Goal: Use online tool/utility: Utilize a website feature to perform a specific function

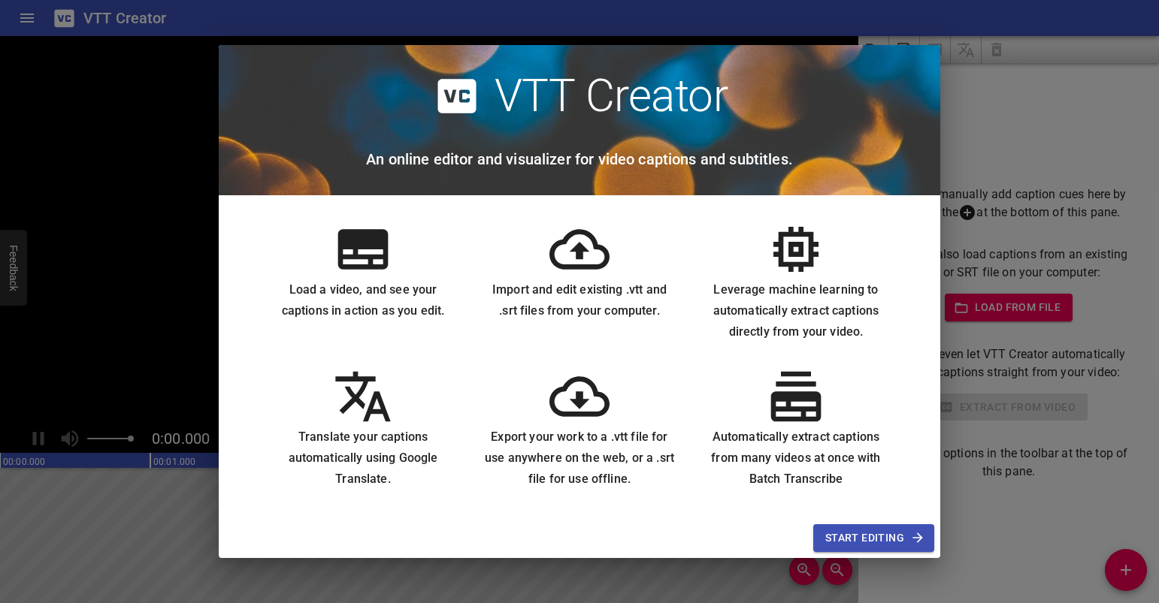
click at [870, 537] on span "Start Editing" at bounding box center [873, 538] width 97 height 19
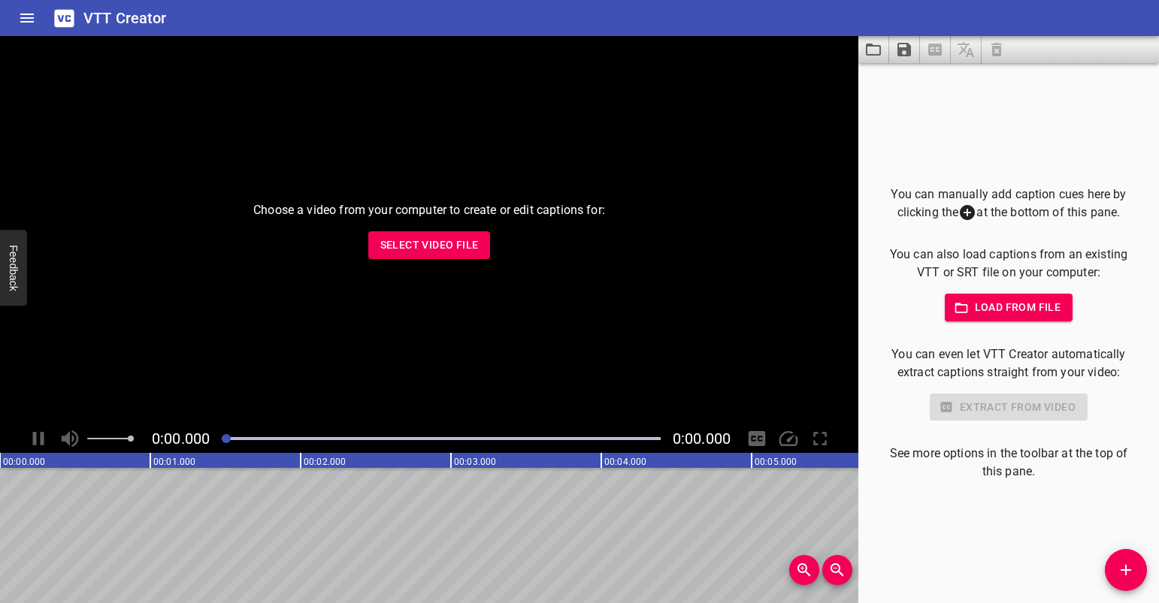
click at [449, 239] on span "Select Video File" at bounding box center [429, 245] width 98 height 19
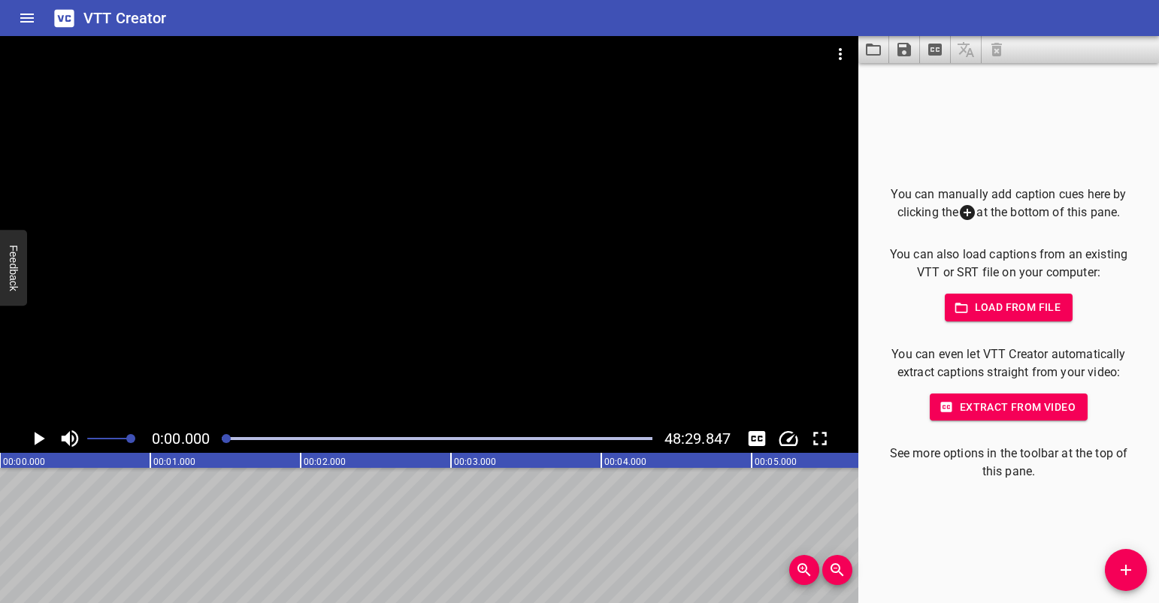
click at [30, 435] on icon "Play/Pause" at bounding box center [38, 439] width 23 height 23
click at [754, 437] on icon "Toggle captions" at bounding box center [757, 439] width 23 height 23
click at [281, 431] on div at bounding box center [437, 438] width 448 height 21
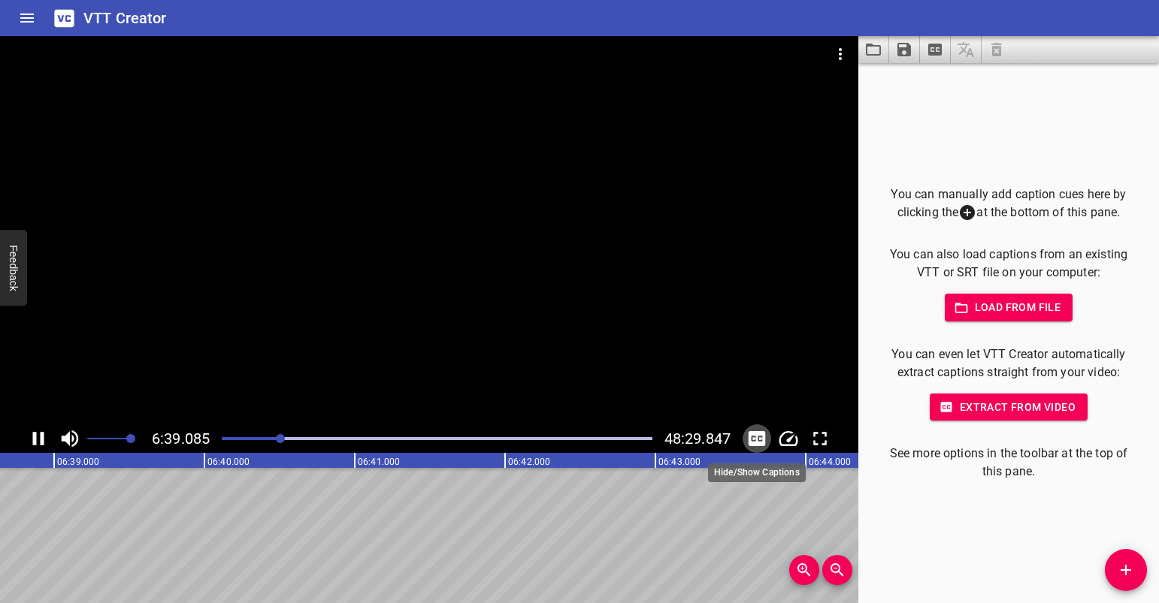
click at [755, 443] on icon "Toggle captions" at bounding box center [757, 438] width 17 height 15
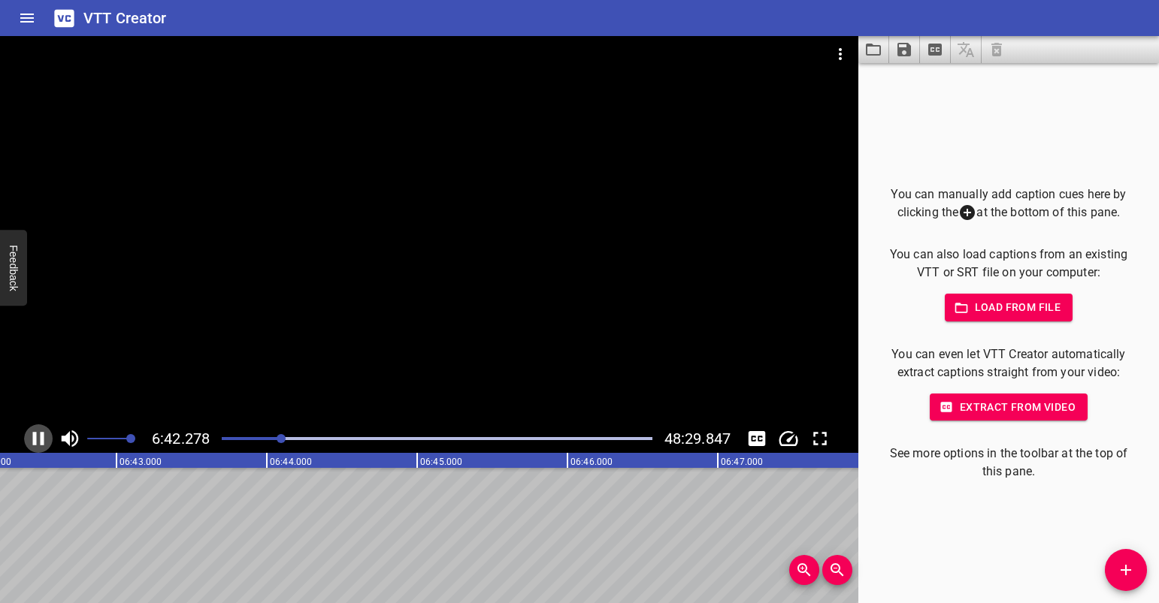
click at [35, 432] on icon "Play/Pause" at bounding box center [38, 439] width 11 height 14
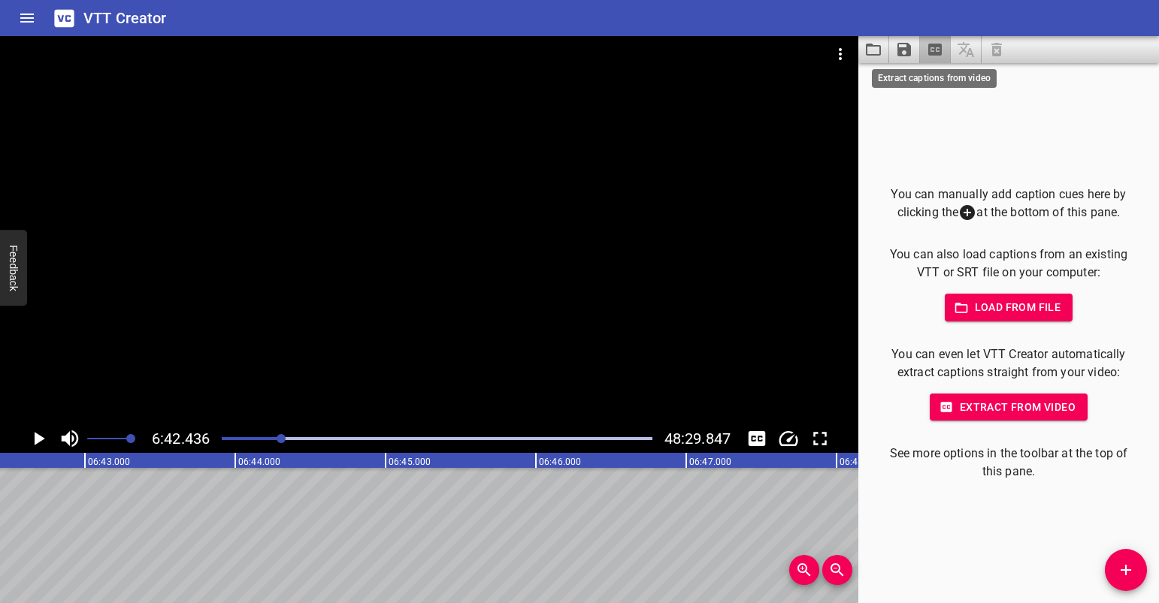
click at [940, 45] on icon "Extract captions from video" at bounding box center [935, 50] width 14 height 12
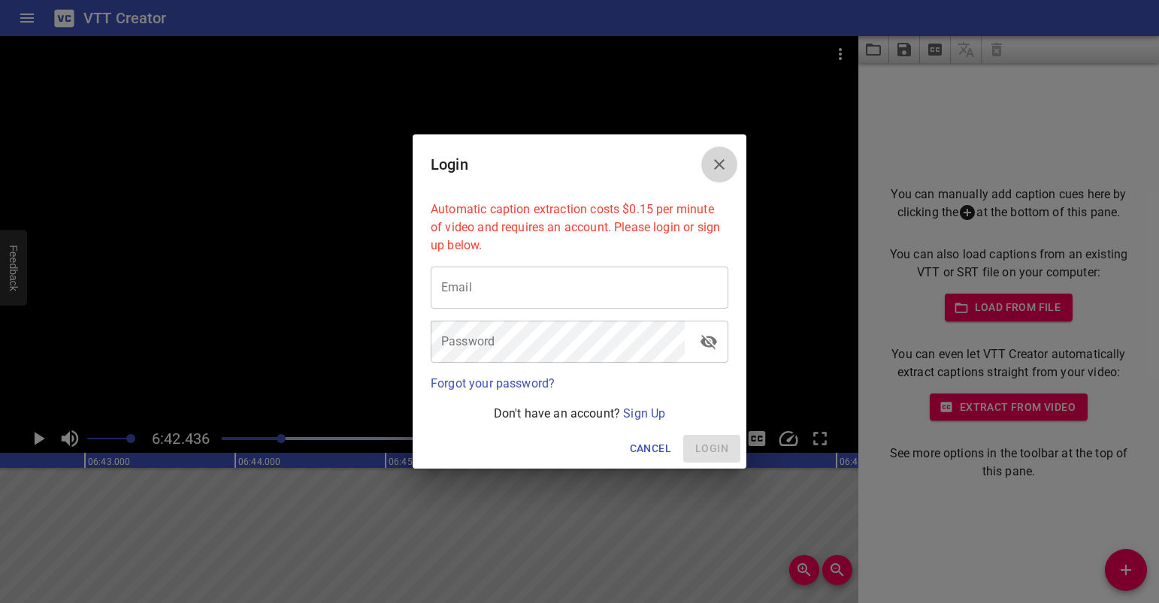
click at [731, 155] on button "Close" at bounding box center [719, 165] width 36 height 36
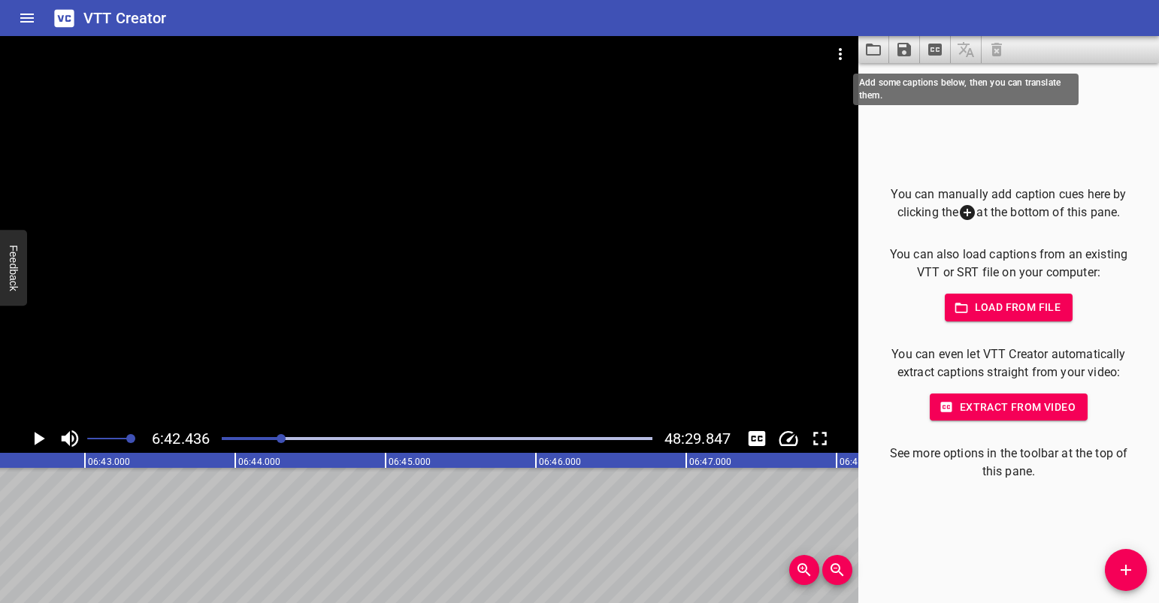
click at [964, 58] on span at bounding box center [966, 49] width 31 height 27
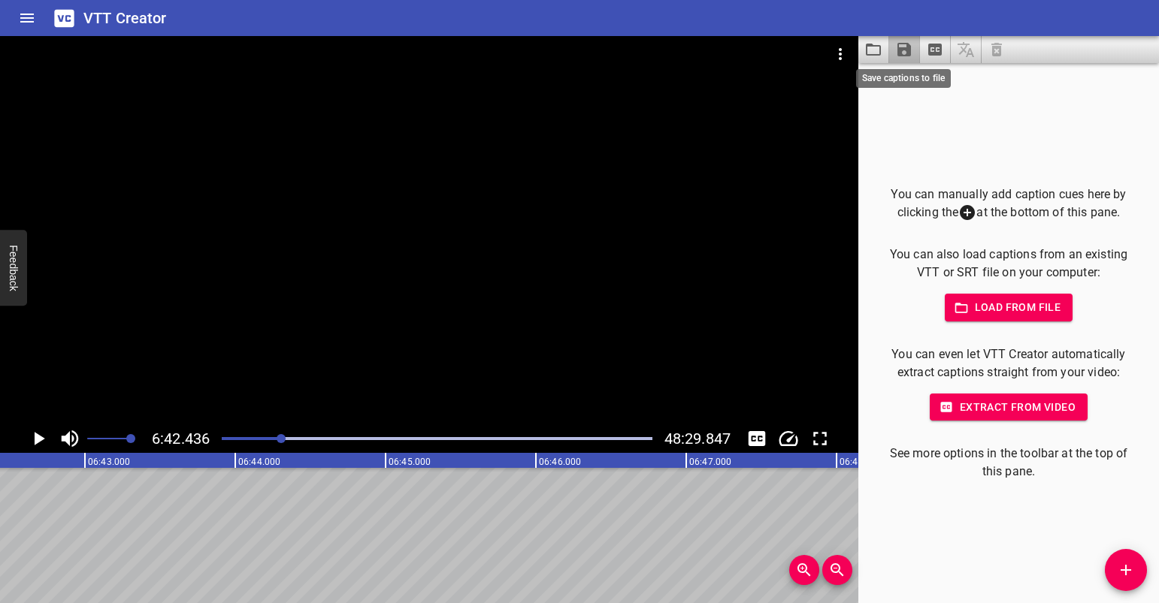
click at [900, 49] on icon "Save captions to file" at bounding box center [904, 50] width 14 height 14
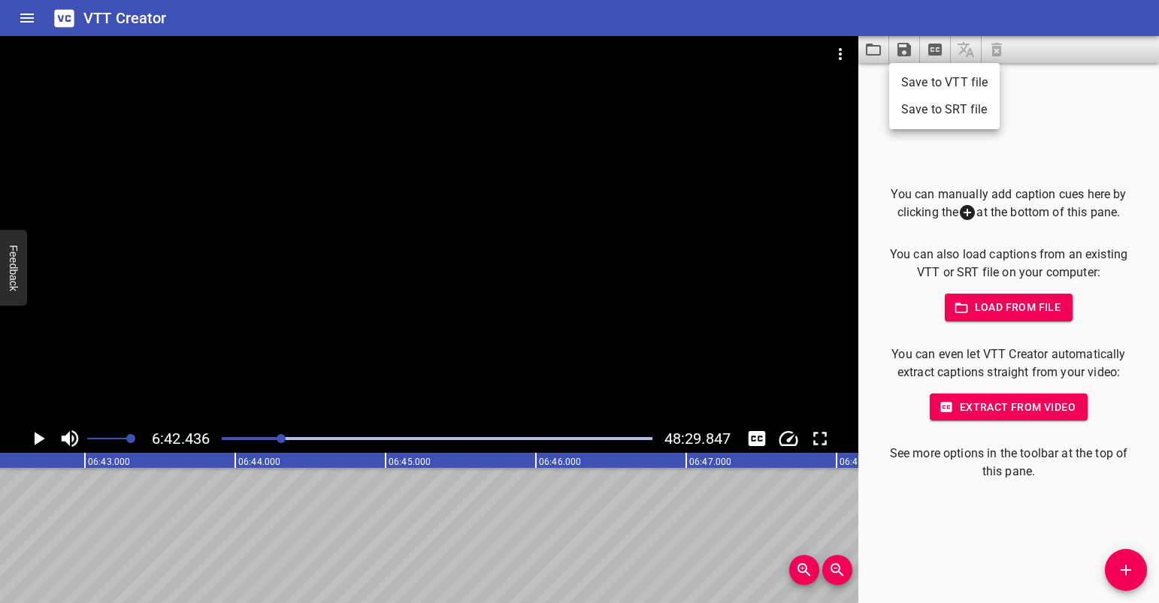
click at [869, 88] on div at bounding box center [579, 301] width 1159 height 603
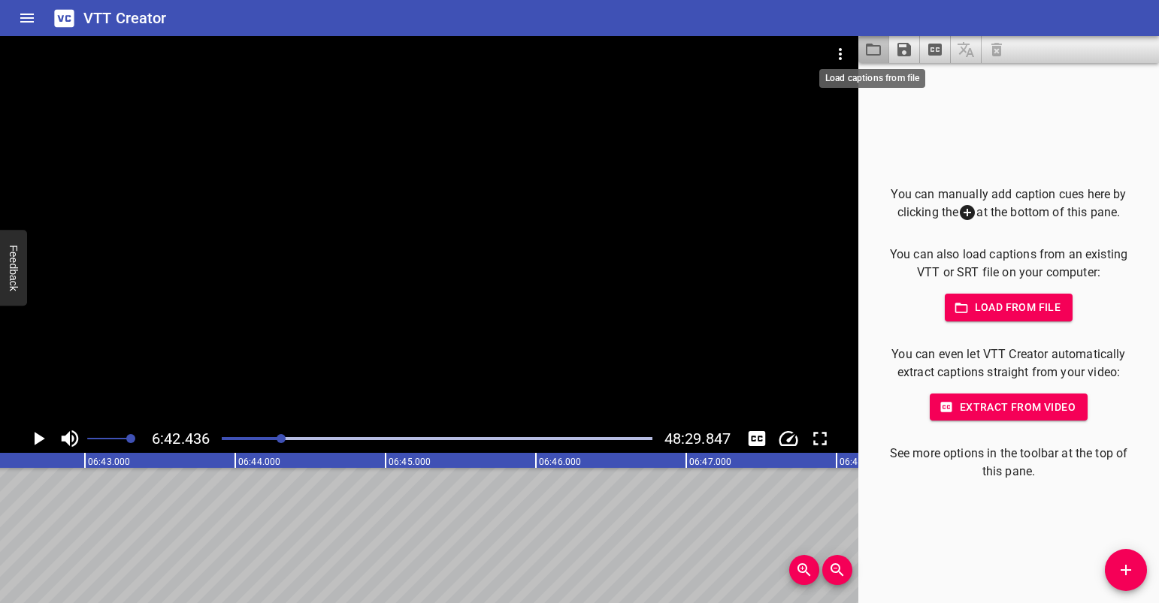
click at [877, 48] on icon "Load captions from file" at bounding box center [873, 50] width 18 height 18
click at [979, 310] on span "Load from file" at bounding box center [1009, 307] width 104 height 19
click at [840, 60] on icon "Video Options" at bounding box center [840, 54] width 18 height 18
click at [794, 216] on div at bounding box center [579, 301] width 1159 height 603
click at [933, 48] on icon "Extract captions from video" at bounding box center [935, 50] width 18 height 18
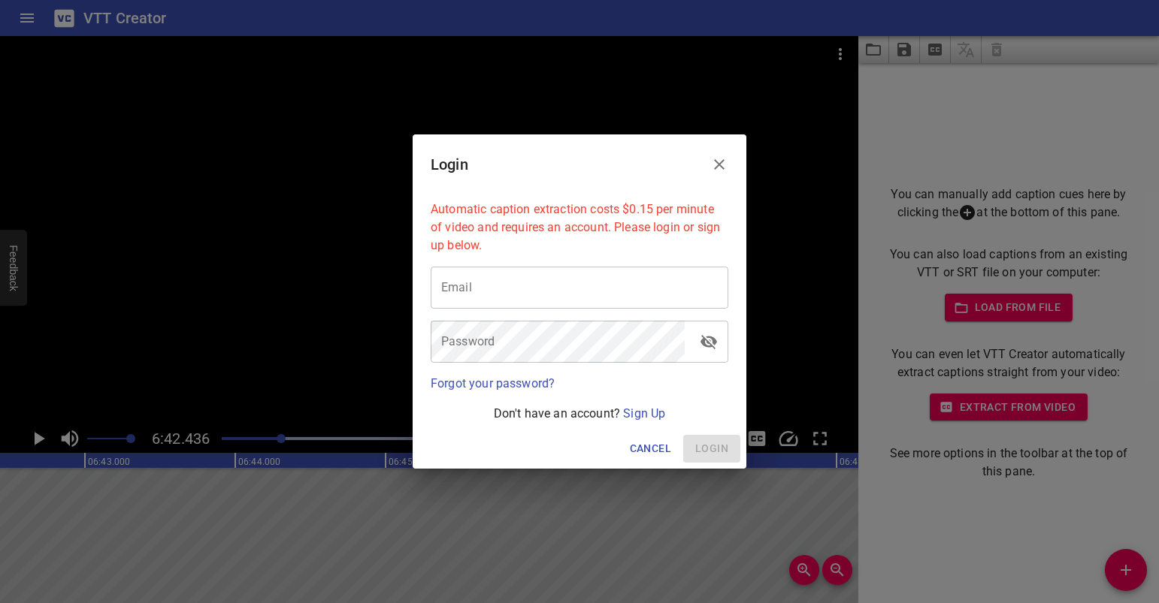
click at [727, 160] on icon "Close" at bounding box center [719, 165] width 18 height 18
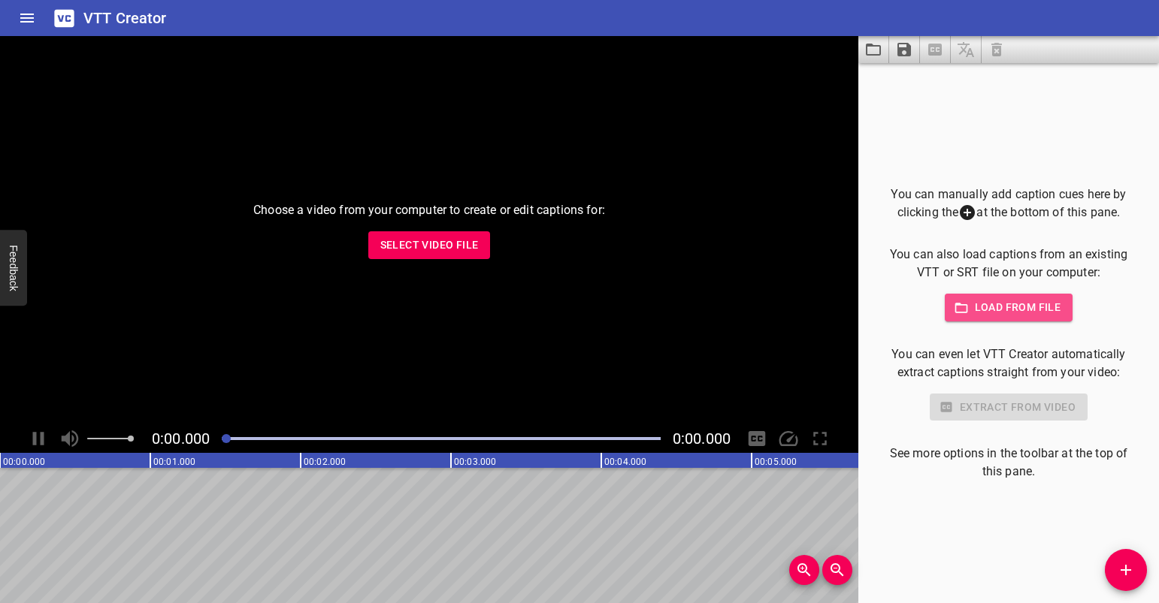
click at [978, 314] on span "Load from file" at bounding box center [1009, 307] width 104 height 19
click at [995, 582] on div "You can manually add caption cues here by clicking the at the bottom of this pa…" at bounding box center [1008, 333] width 301 height 540
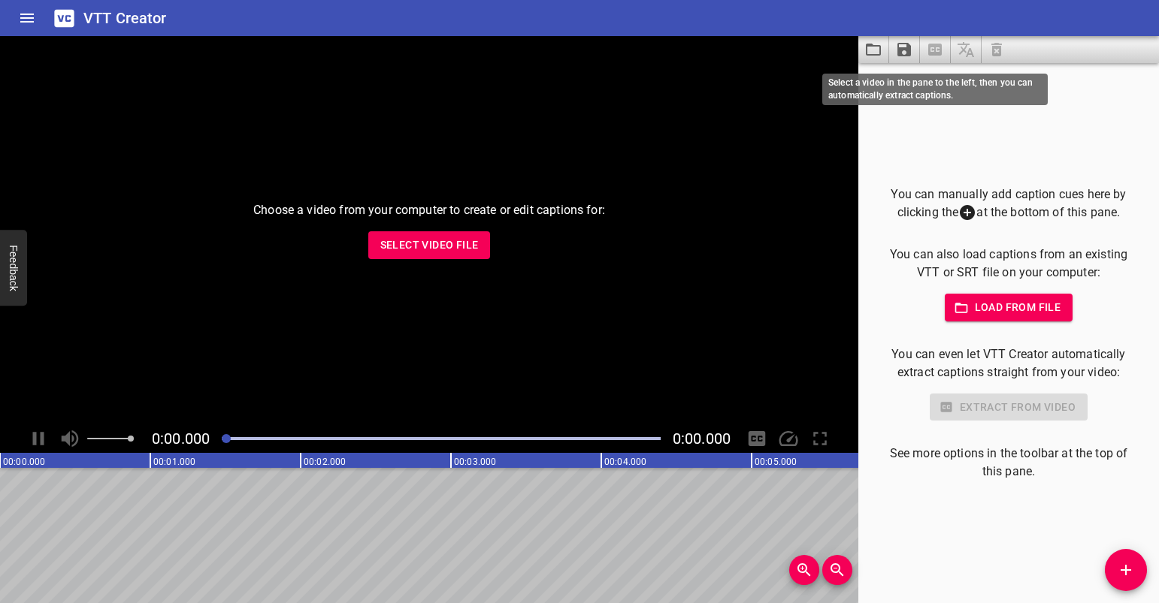
click at [933, 45] on span at bounding box center [935, 49] width 31 height 27
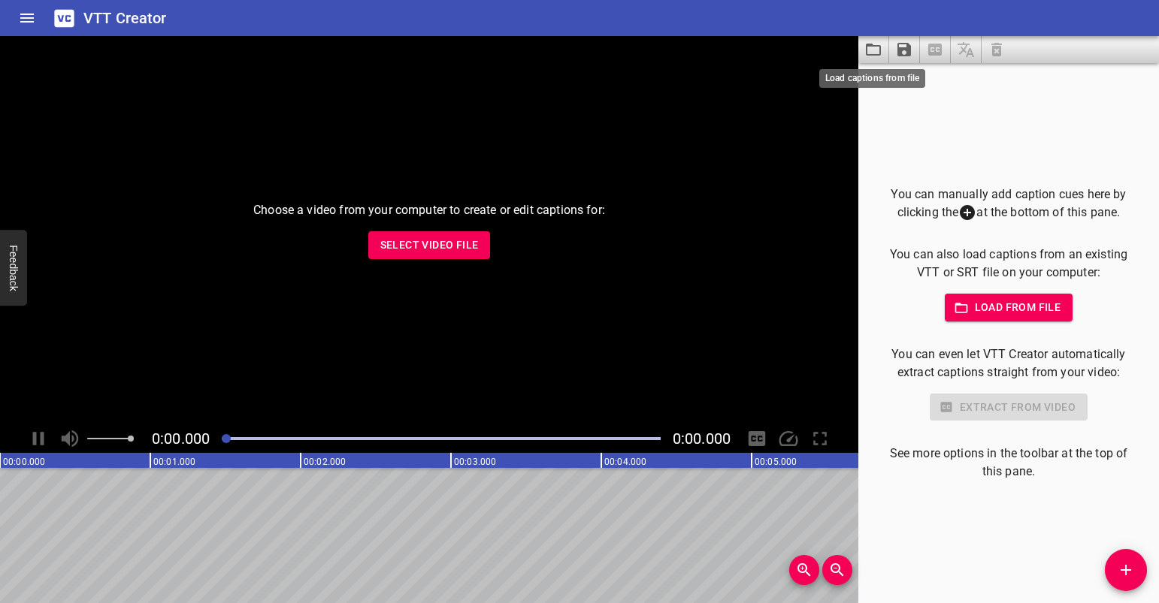
click at [869, 47] on icon "Load captions from file" at bounding box center [873, 50] width 18 height 18
click at [425, 248] on span "Select Video File" at bounding box center [429, 245] width 98 height 19
click at [978, 321] on button "Load from file" at bounding box center [1009, 308] width 129 height 28
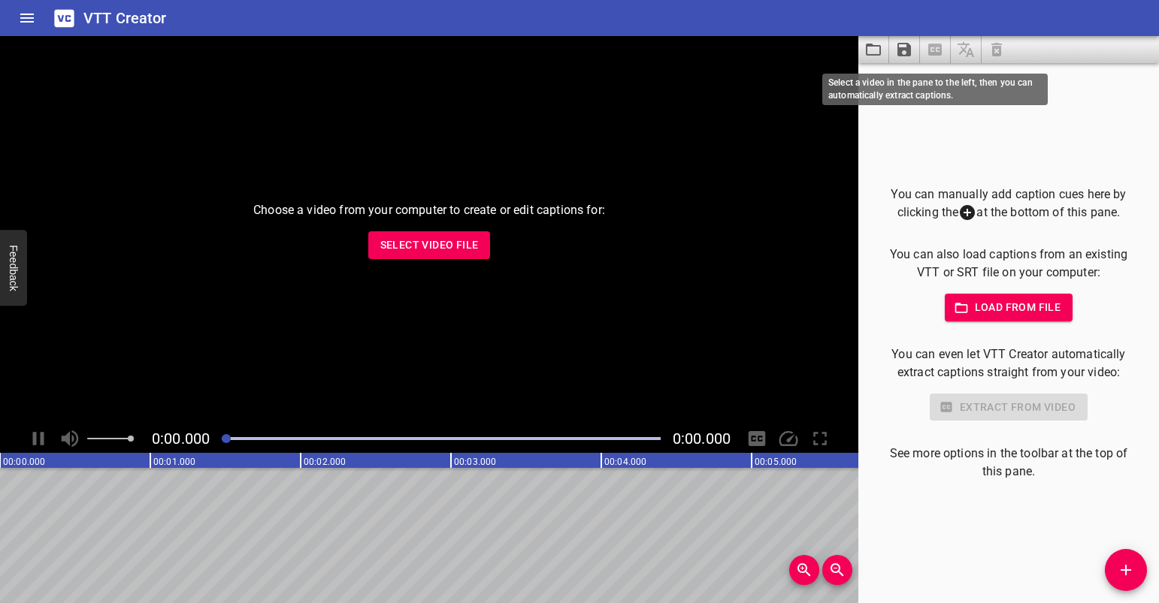
click at [935, 55] on span at bounding box center [935, 49] width 31 height 27
click at [935, 48] on span at bounding box center [935, 49] width 31 height 27
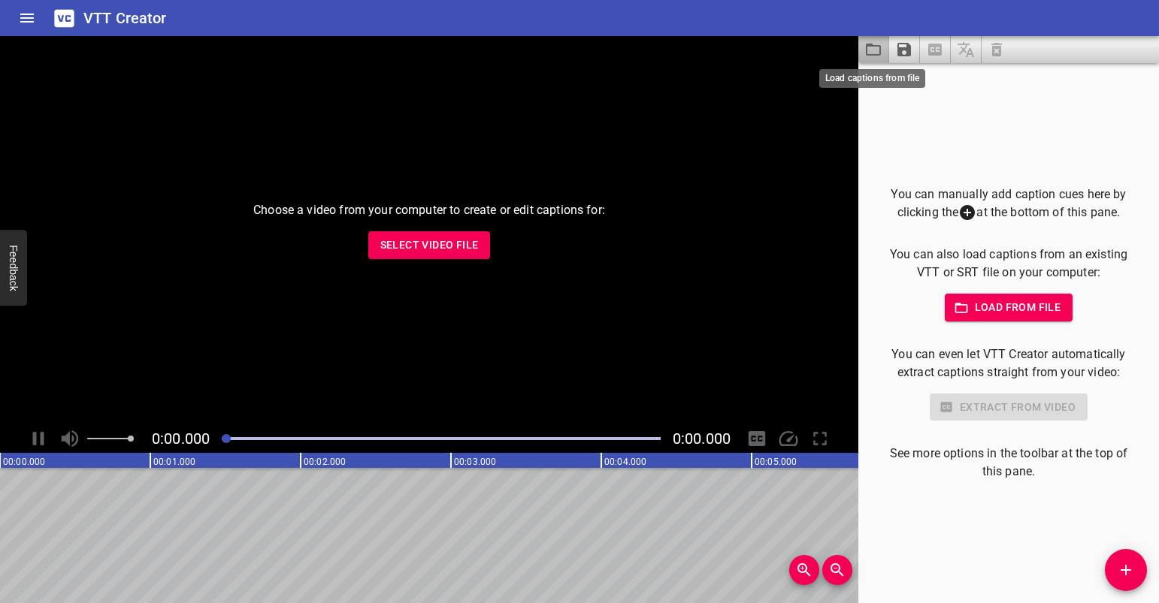
click at [879, 49] on icon "Load captions from file" at bounding box center [873, 50] width 15 height 12
click at [1010, 307] on span "Load from file" at bounding box center [1009, 307] width 104 height 19
